Goal: Browse casually: Explore the website without a specific task or goal

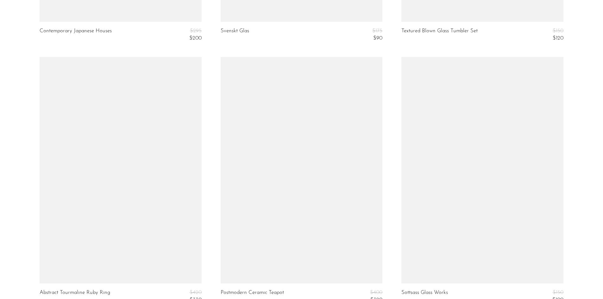
scroll to position [3036, 0]
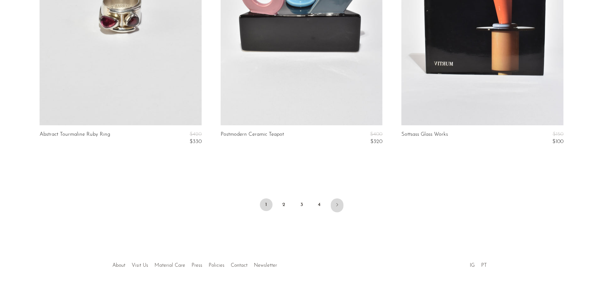
click at [338, 206] on icon "Next" at bounding box center [336, 204] width 5 height 5
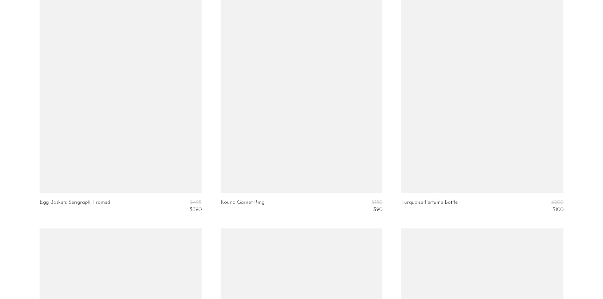
scroll to position [2182, 0]
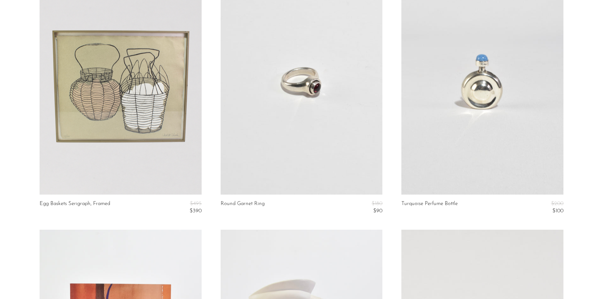
click at [335, 141] on link at bounding box center [301, 81] width 162 height 226
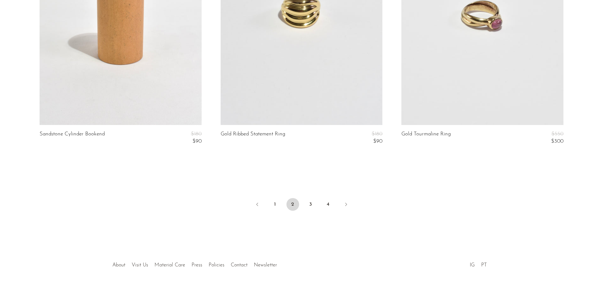
scroll to position [3045, 0]
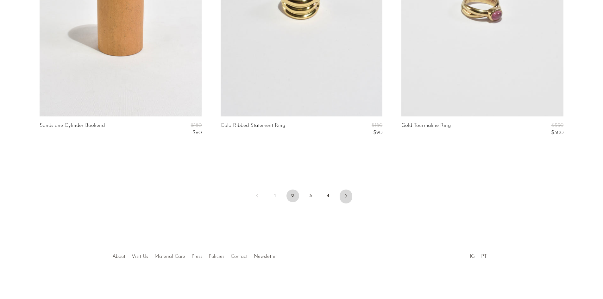
click at [345, 195] on icon "Next" at bounding box center [345, 195] width 5 height 5
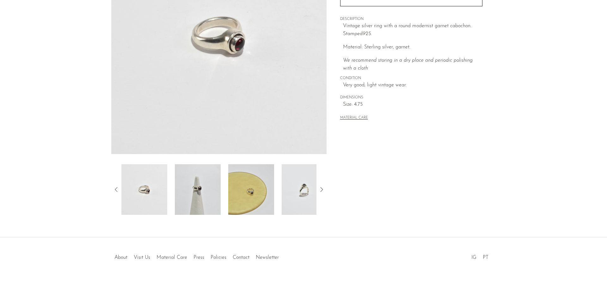
scroll to position [113, 0]
click at [202, 191] on img at bounding box center [198, 189] width 46 height 51
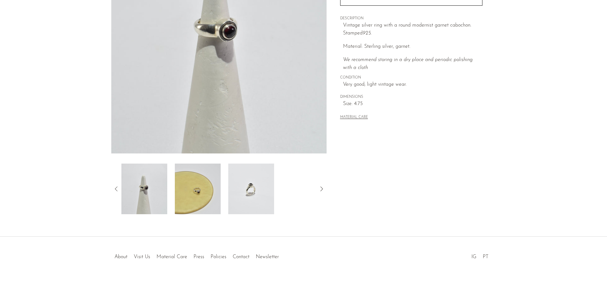
click at [193, 193] on img at bounding box center [198, 189] width 46 height 51
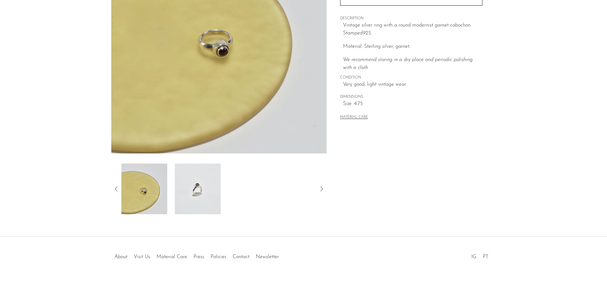
click at [202, 194] on img at bounding box center [198, 189] width 46 height 51
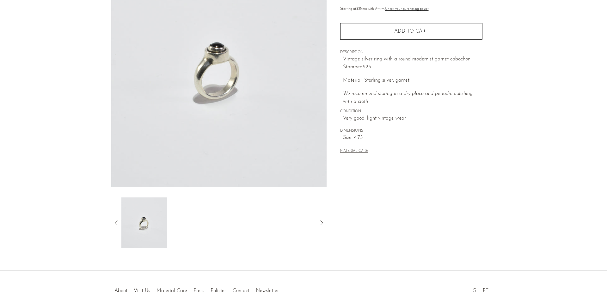
scroll to position [0, 0]
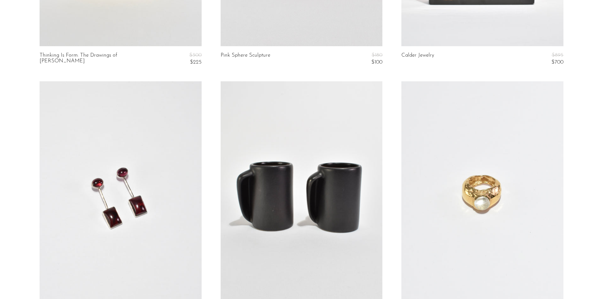
scroll to position [316, 0]
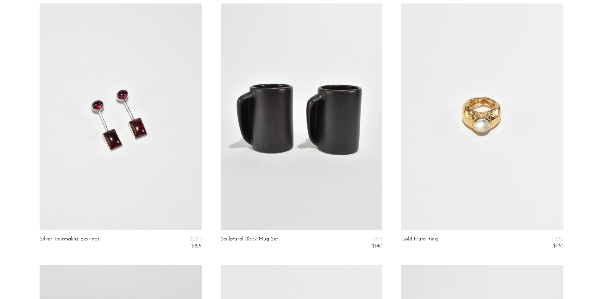
click at [131, 151] on link at bounding box center [121, 116] width 162 height 226
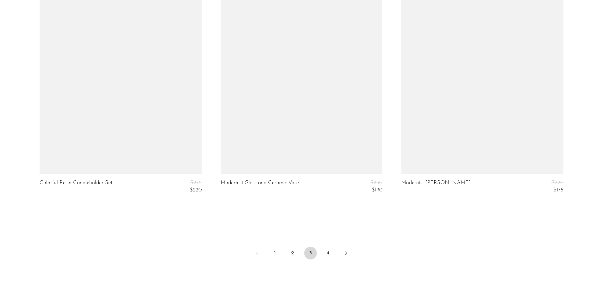
scroll to position [3045, 0]
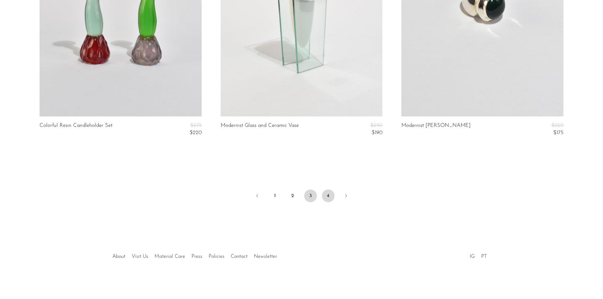
click at [325, 196] on link "4" at bounding box center [328, 195] width 13 height 13
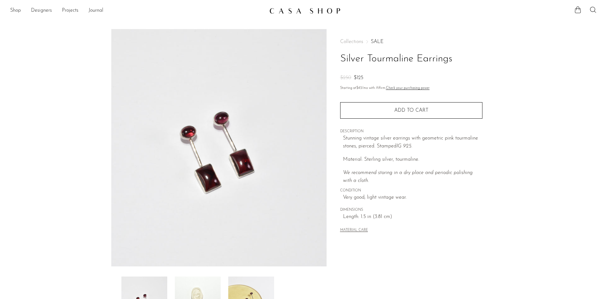
scroll to position [63, 0]
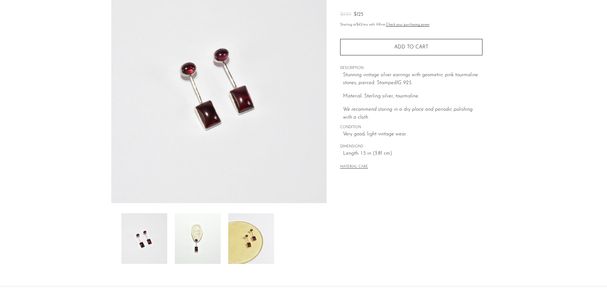
click at [203, 253] on img at bounding box center [198, 238] width 46 height 51
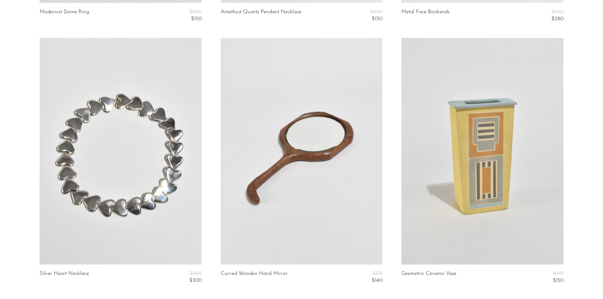
scroll to position [316, 0]
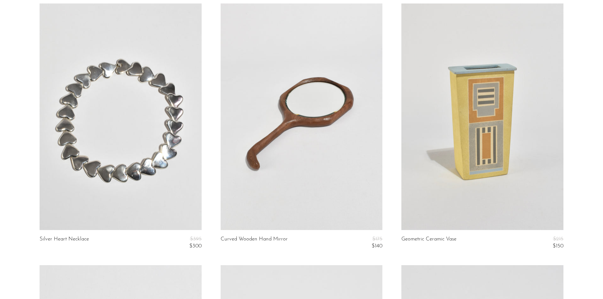
click at [113, 146] on link at bounding box center [121, 116] width 162 height 226
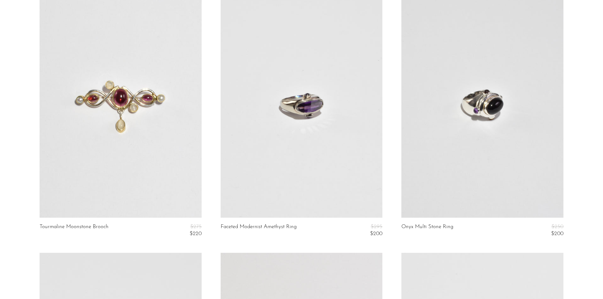
scroll to position [805, 0]
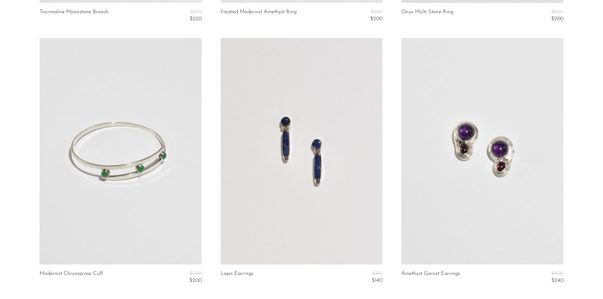
click at [137, 169] on link at bounding box center [121, 151] width 162 height 226
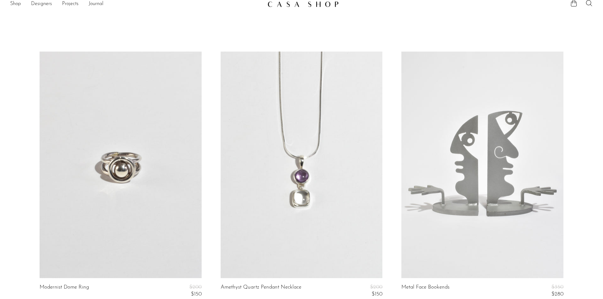
scroll to position [0, 0]
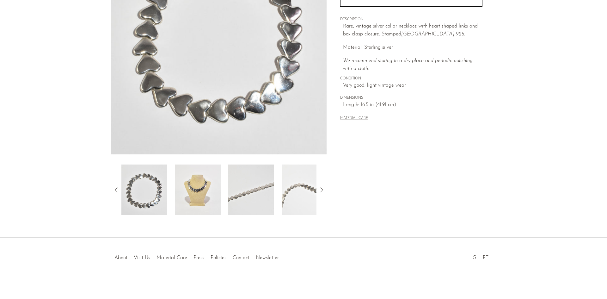
scroll to position [113, 0]
click at [198, 193] on img at bounding box center [198, 189] width 46 height 51
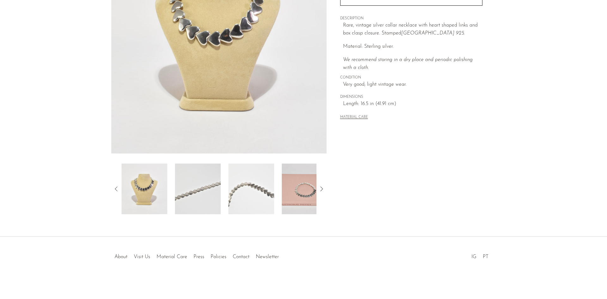
scroll to position [0, 0]
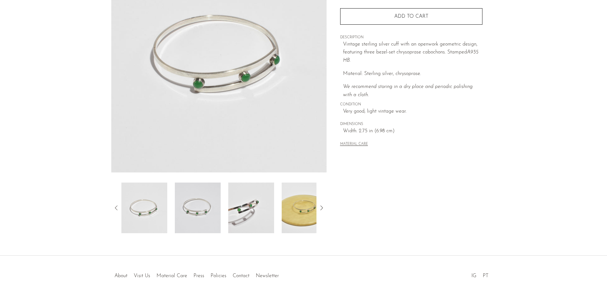
scroll to position [95, 0]
click at [248, 211] on img at bounding box center [251, 207] width 46 height 51
